Goal: Information Seeking & Learning: Check status

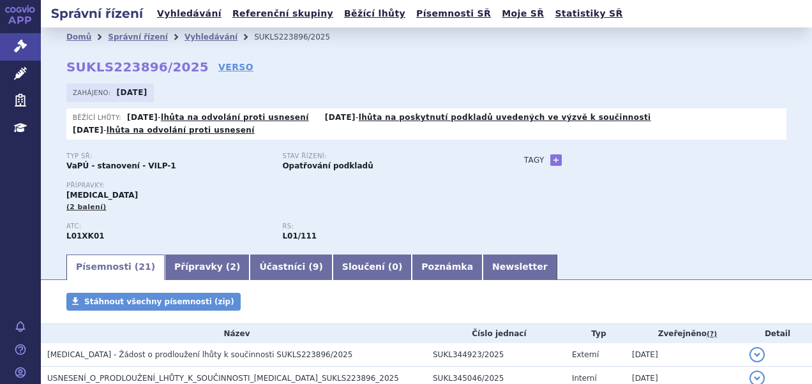
scroll to position [64, 0]
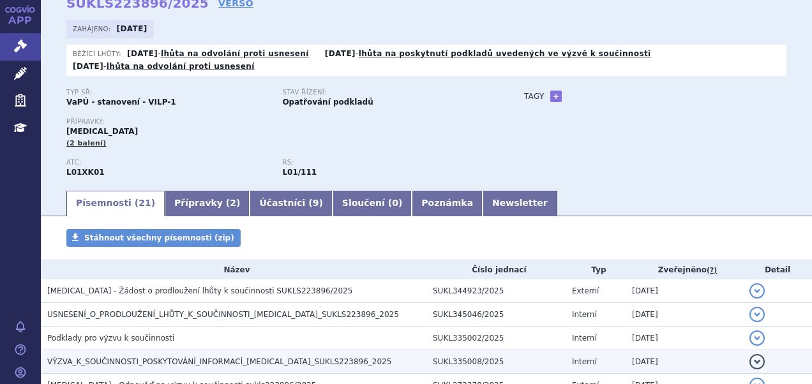
click at [216, 363] on span "VÝZVA_K_SOUČINNOSTI_POSKYTOVÁNÍ_INFORMACÍ_LYNPARZA_SUKLS223896_2025" at bounding box center [219, 362] width 344 height 9
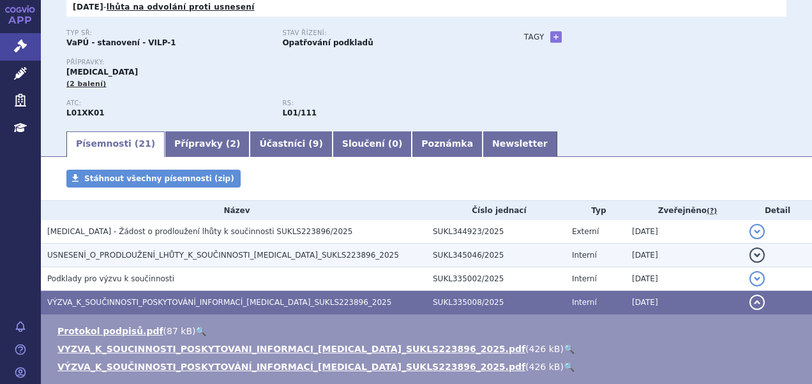
scroll to position [192, 0]
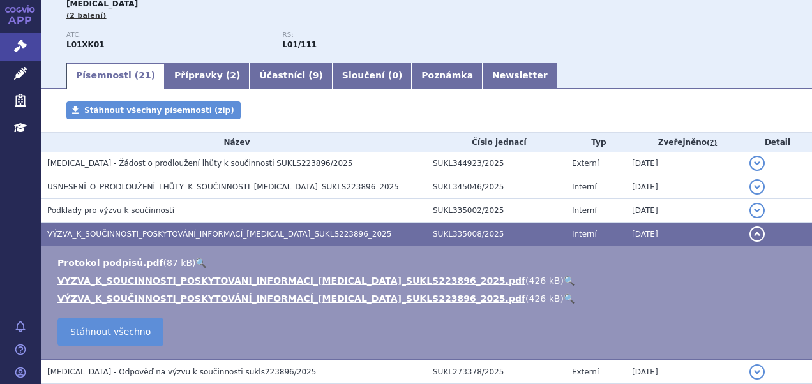
click at [564, 277] on link "🔍" at bounding box center [569, 281] width 11 height 10
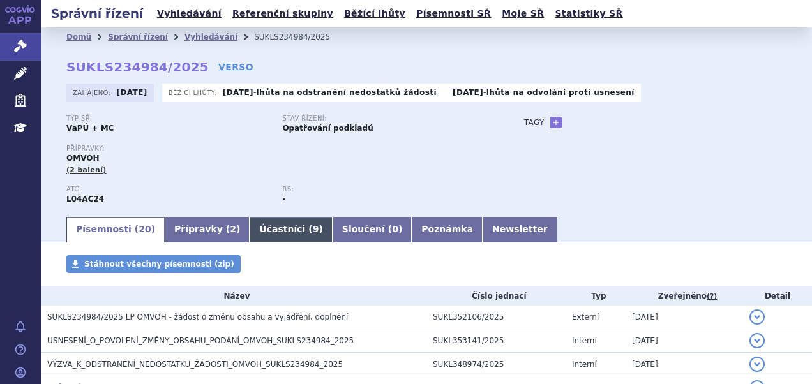
scroll to position [64, 0]
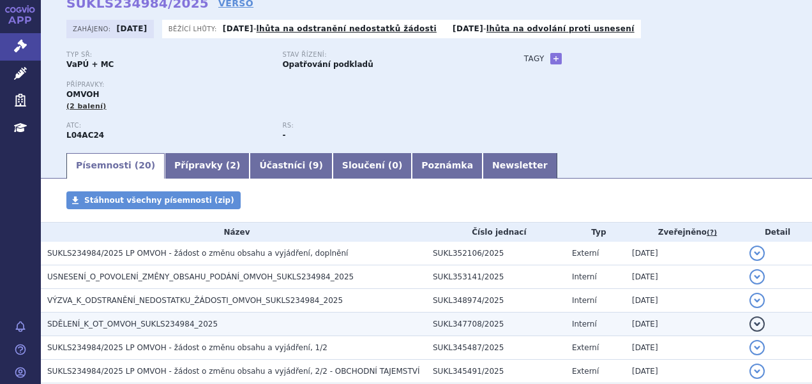
click at [189, 328] on span "SDĚLENÍ_K_OT_OMVOH_SUKLS234984_2025" at bounding box center [132, 324] width 170 height 9
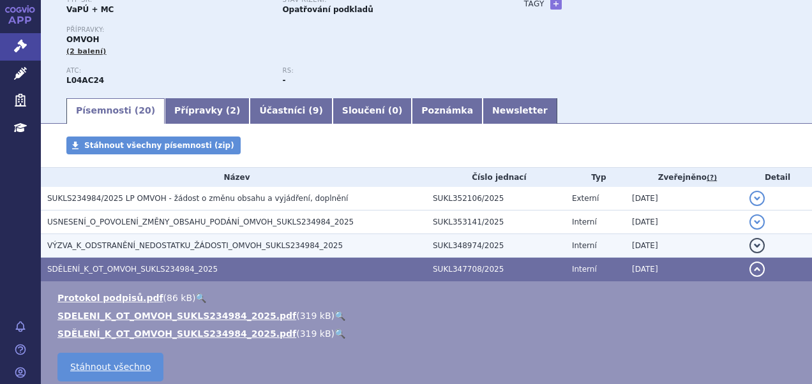
scroll to position [192, 0]
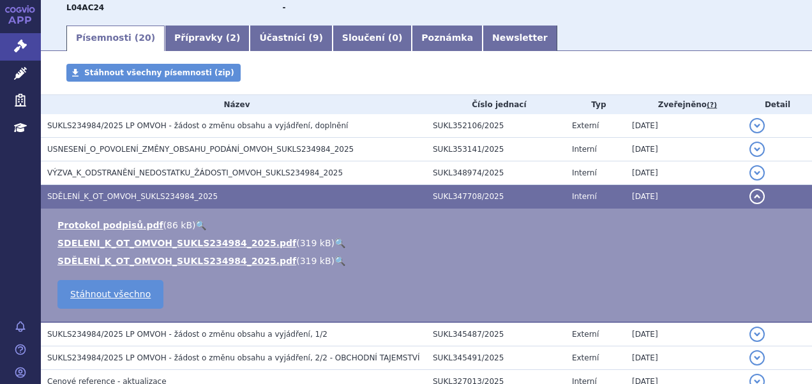
click at [335, 243] on link "🔍" at bounding box center [340, 243] width 11 height 10
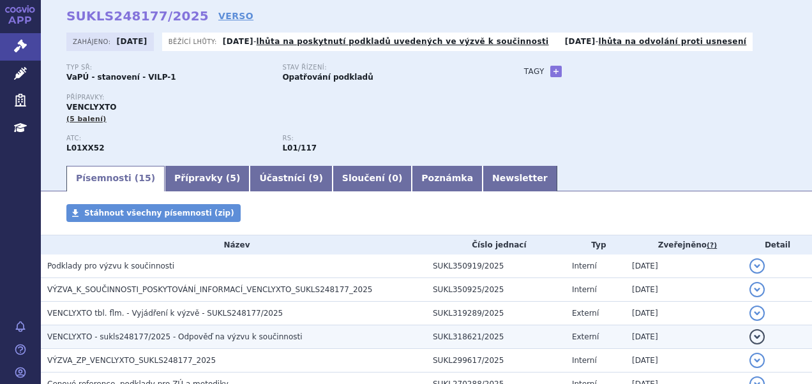
scroll to position [128, 0]
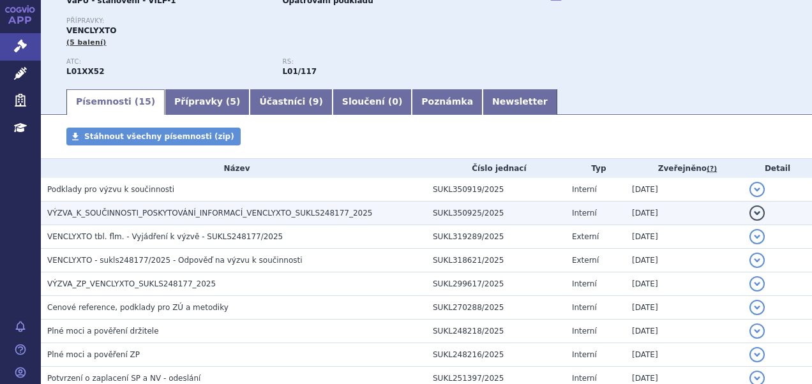
click at [181, 218] on span "VÝZVA_K_SOUČINNOSTI_POSKYTOVÁNÍ_INFORMACÍ_VENCLYXTO_SUKLS248177_2025" at bounding box center [209, 213] width 325 height 9
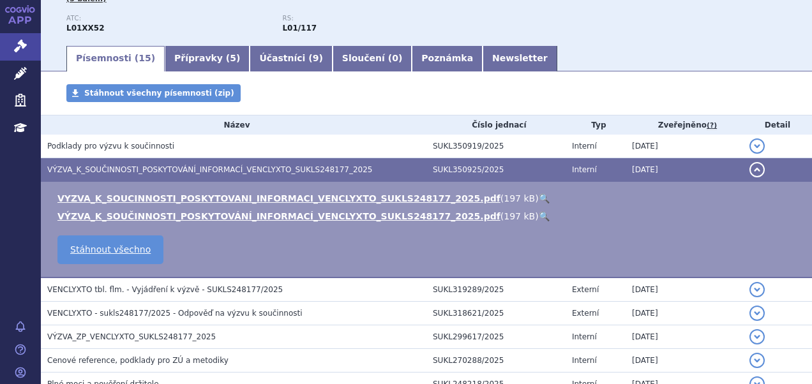
scroll to position [192, 0]
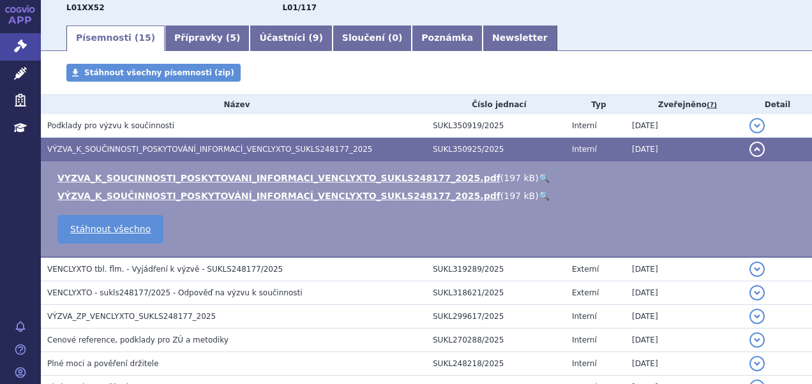
click at [539, 178] on link "🔍" at bounding box center [544, 178] width 11 height 10
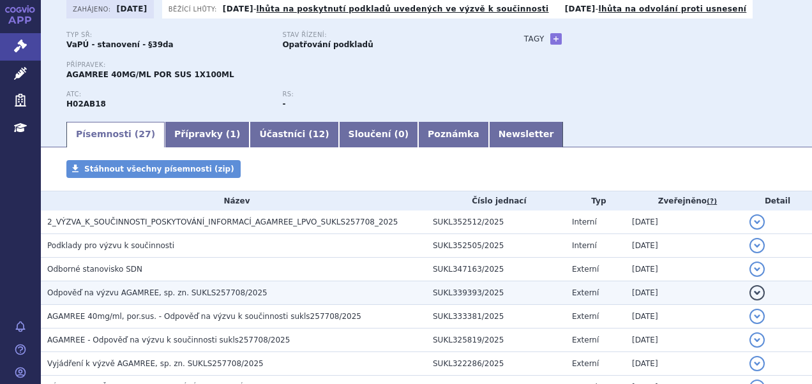
scroll to position [64, 0]
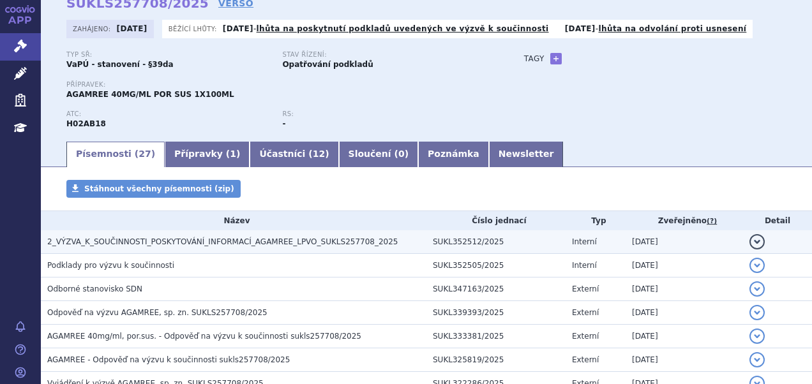
click at [240, 248] on h3 "2_VÝZVA_K_SOUČINNOSTI_POSKYTOVÁNÍ_INFORMACÍ_AGAMREE_LPVO_SUKLS257708_2025" at bounding box center [236, 242] width 379 height 13
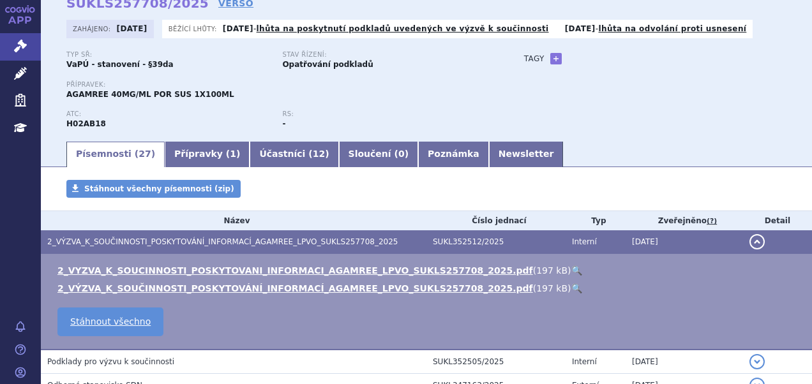
click at [571, 268] on link "🔍" at bounding box center [576, 271] width 11 height 10
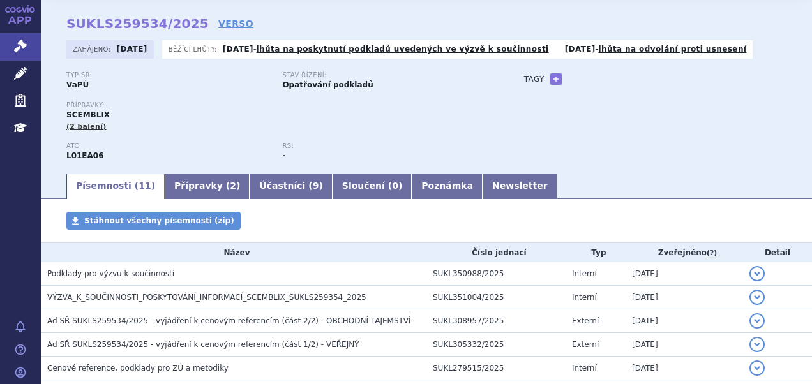
scroll to position [64, 0]
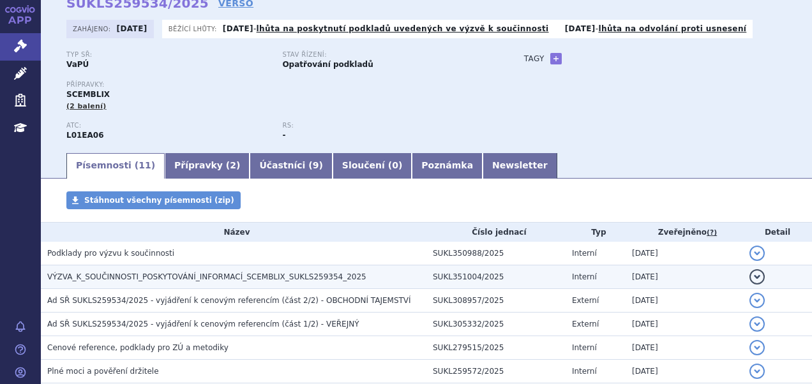
click at [209, 275] on span "VÝZVA_K_SOUČINNOSTI_POSKYTOVÁNÍ_INFORMACÍ_SCEMBLIX_SUKLS259354_2025" at bounding box center [206, 277] width 319 height 9
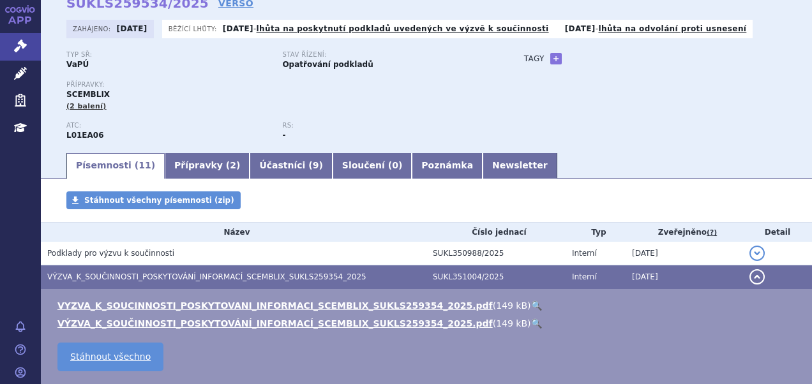
click at [531, 304] on link "🔍" at bounding box center [536, 306] width 11 height 10
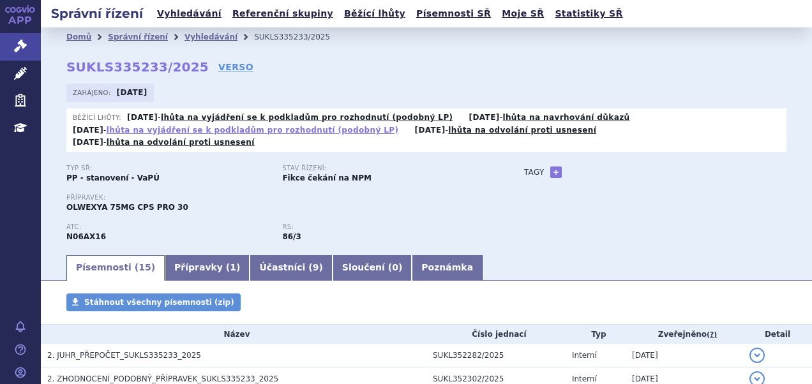
click at [343, 133] on link "lhůta na vyjádření se k podkladům pro rozhodnutí (podobný LP)" at bounding box center [253, 130] width 292 height 9
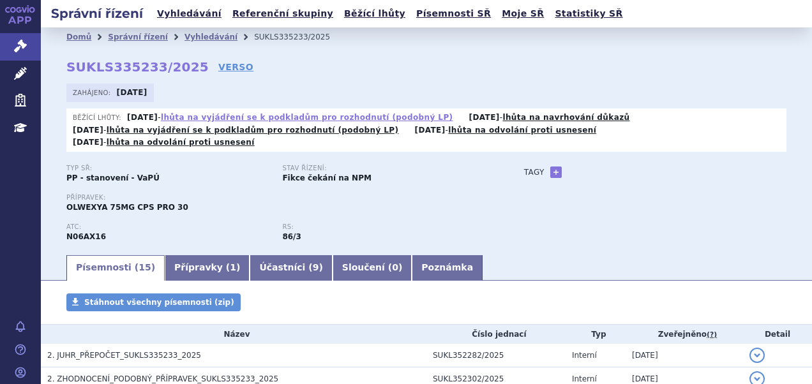
click at [304, 113] on link "lhůta na vyjádření se k podkladům pro rozhodnutí (podobný LP)" at bounding box center [307, 117] width 292 height 9
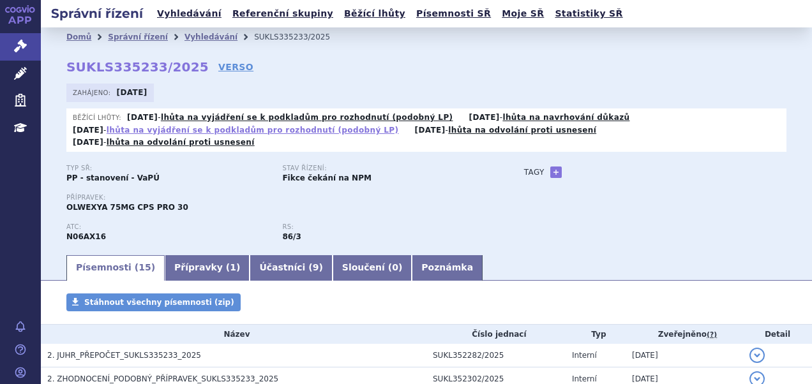
click at [299, 133] on link "lhůta na vyjádření se k podkladům pro rozhodnutí (podobný LP)" at bounding box center [253, 130] width 292 height 9
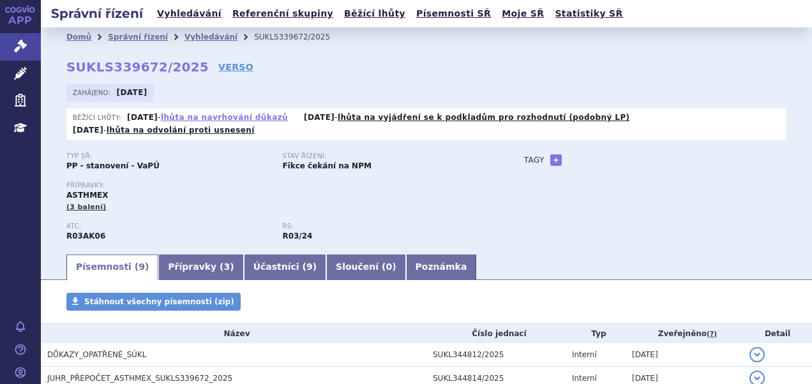
click at [248, 118] on link "lhůta na navrhování důkazů" at bounding box center [224, 117] width 127 height 9
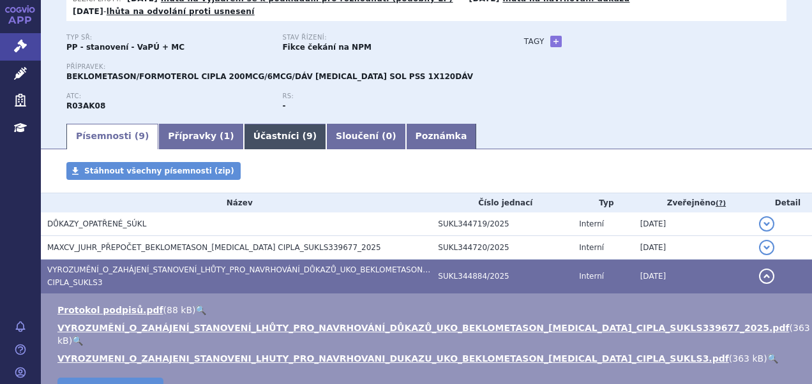
scroll to position [114, 0]
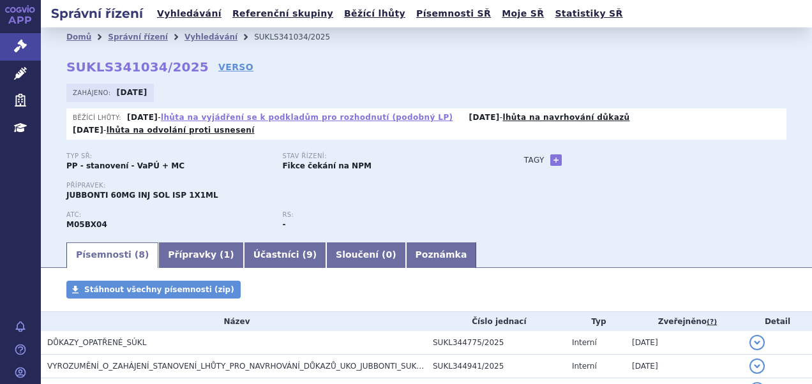
drag, startPoint x: 0, startPoint y: 0, endPoint x: 322, endPoint y: 116, distance: 342.2
click at [322, 116] on link "lhůta na vyjádření se k podkladům pro rozhodnutí (podobný LP)" at bounding box center [307, 117] width 292 height 9
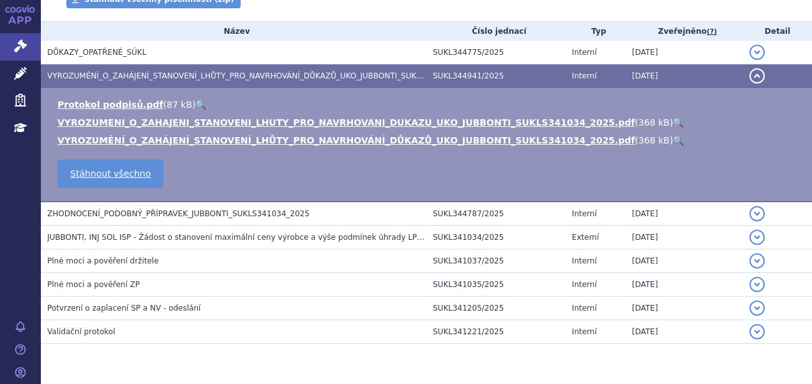
scroll to position [333, 0]
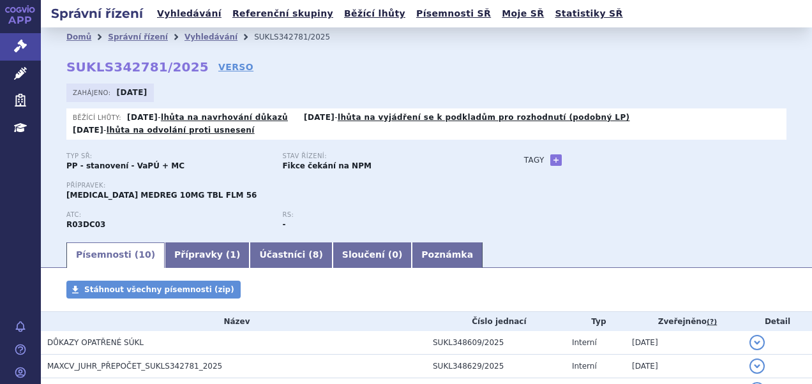
click at [236, 112] on div "Běžící lhůty: [DATE] - lhůta na navrhování důkazů [DATE] - lhůta na vyjádření s…" at bounding box center [426, 124] width 720 height 31
click at [236, 116] on link "lhůta na navrhování důkazů" at bounding box center [224, 117] width 127 height 9
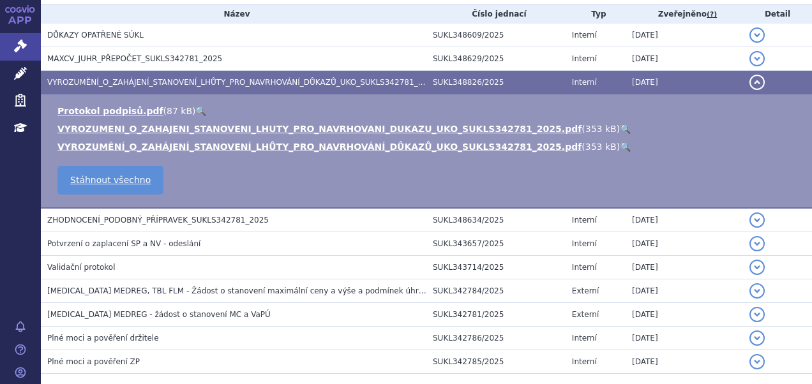
scroll to position [373, 0]
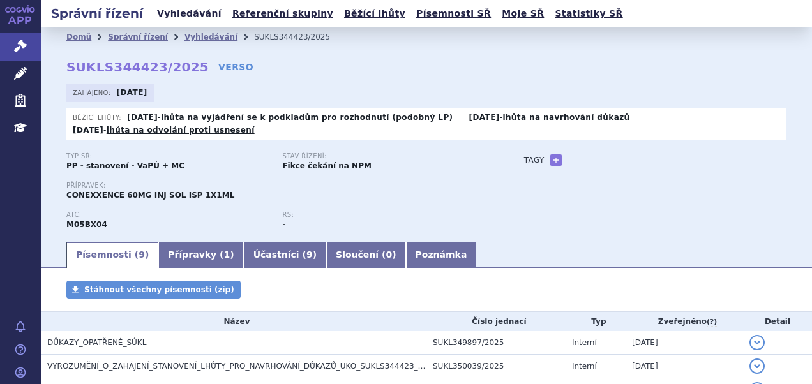
click at [183, 18] on link "Vyhledávání" at bounding box center [189, 13] width 72 height 17
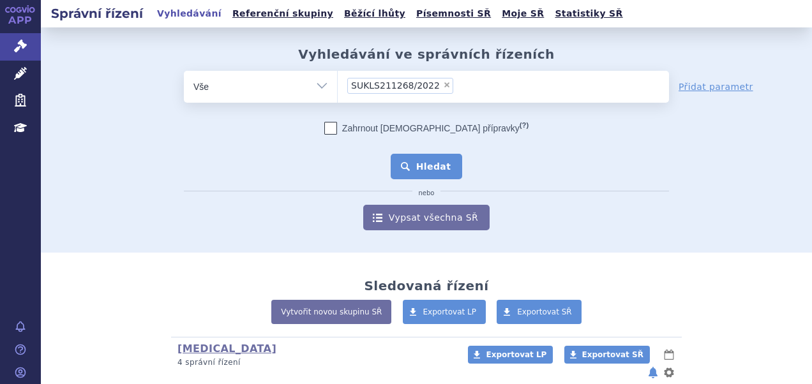
click at [428, 167] on button "Hledat" at bounding box center [427, 167] width 72 height 26
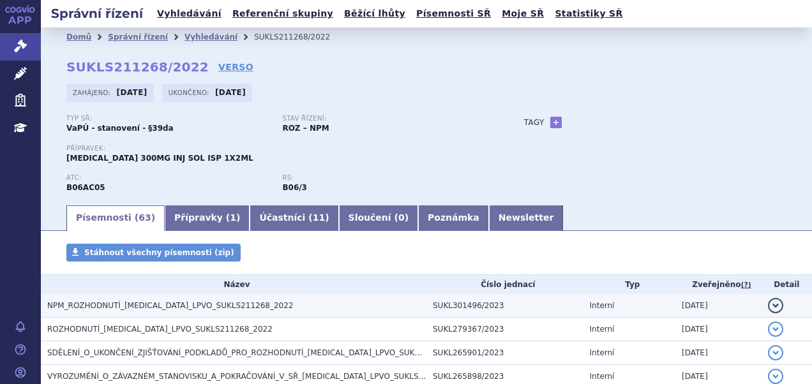
click at [170, 306] on span "NPM_ROZHODNUTÍ_TAKHZYRO_LPVO_SUKLS211268_2022" at bounding box center [170, 305] width 246 height 9
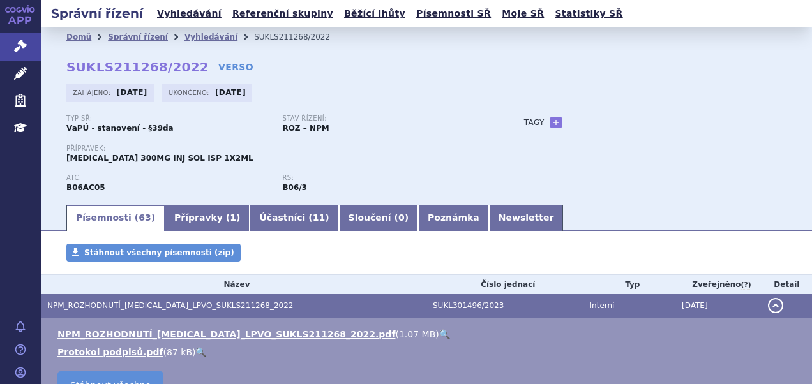
click at [439, 339] on link "🔍" at bounding box center [444, 334] width 11 height 10
